Goal: Task Accomplishment & Management: Use online tool/utility

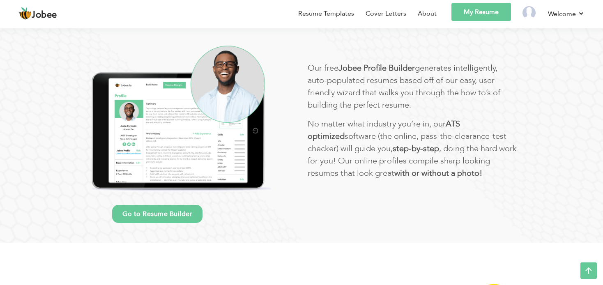
scroll to position [474, 0]
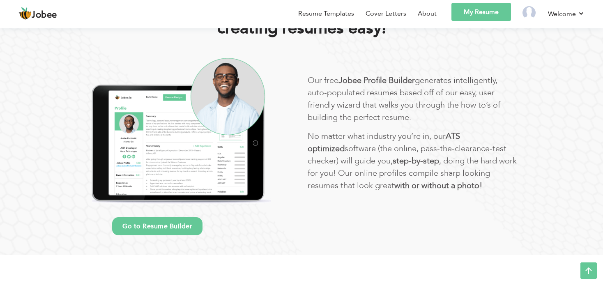
click at [162, 222] on link "Go to Resume Builder" at bounding box center [157, 226] width 90 height 18
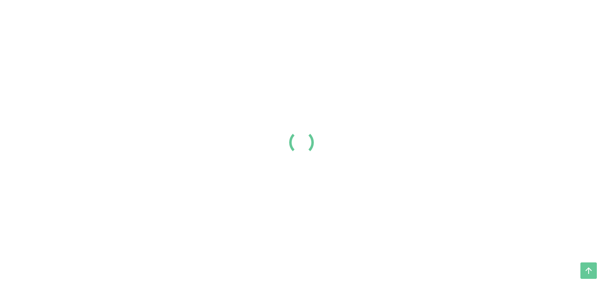
scroll to position [436, 0]
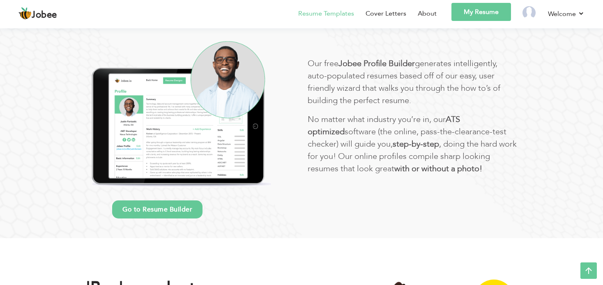
click at [310, 18] on li "Resume Templates" at bounding box center [320, 15] width 67 height 24
click at [317, 15] on link "Resume Templates" at bounding box center [326, 14] width 56 height 10
